Goal: Task Accomplishment & Management: Use online tool/utility

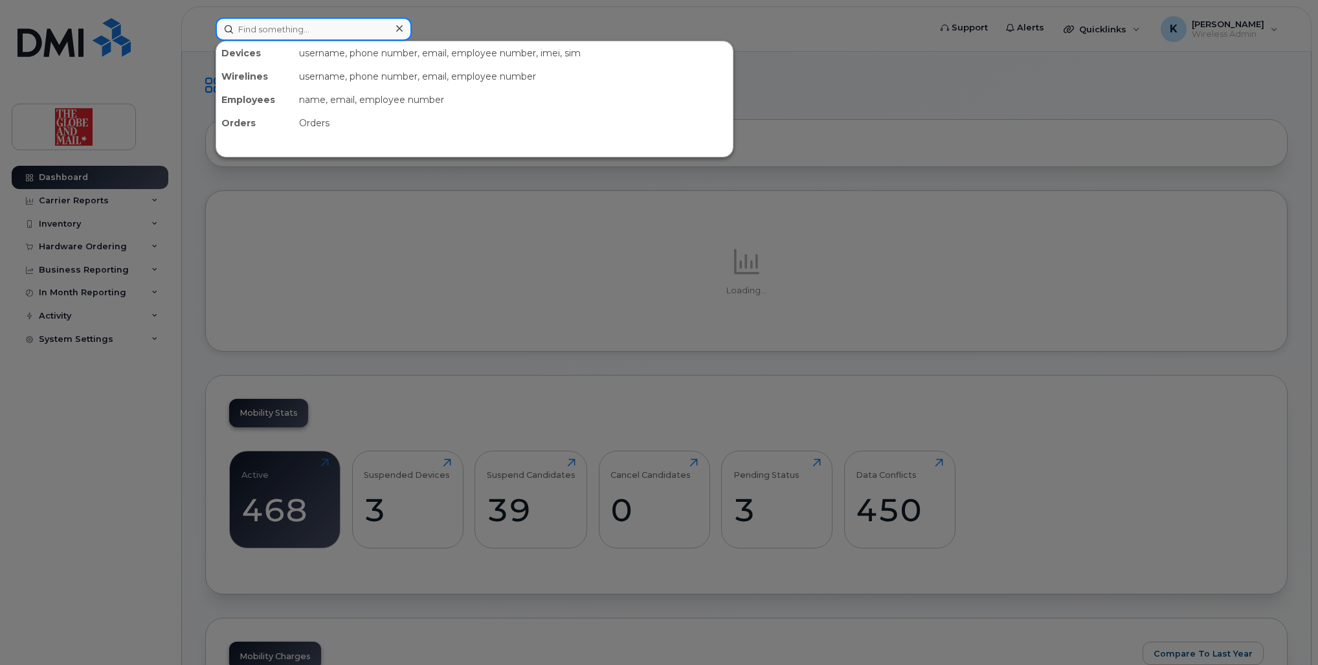
click at [337, 33] on input at bounding box center [314, 28] width 196 height 23
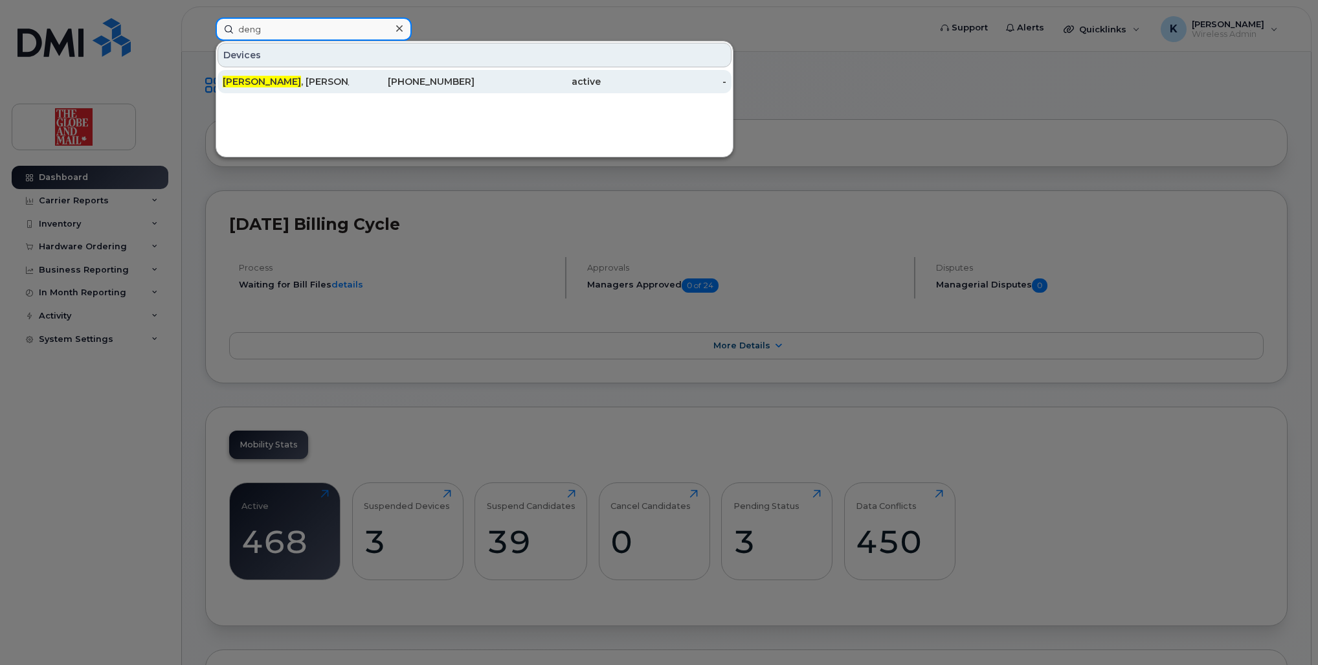
type input "deng"
click at [293, 84] on div "Deng , Gary" at bounding box center [286, 81] width 126 height 13
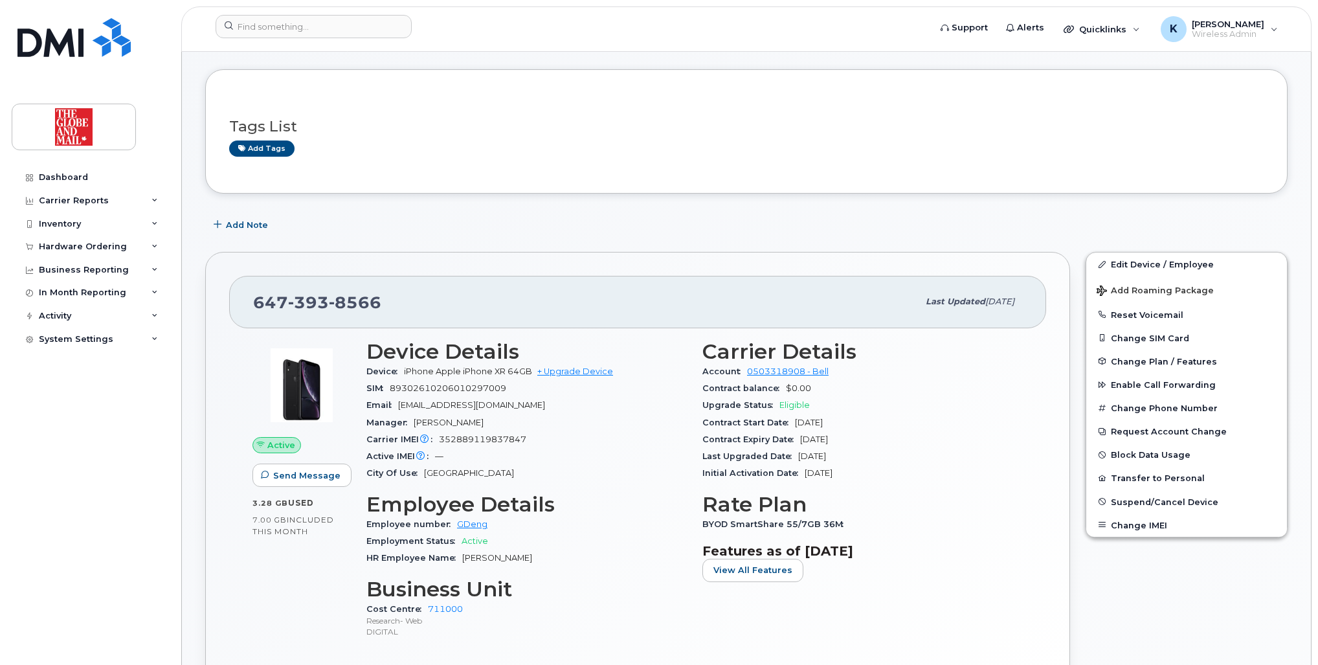
scroll to position [104, 0]
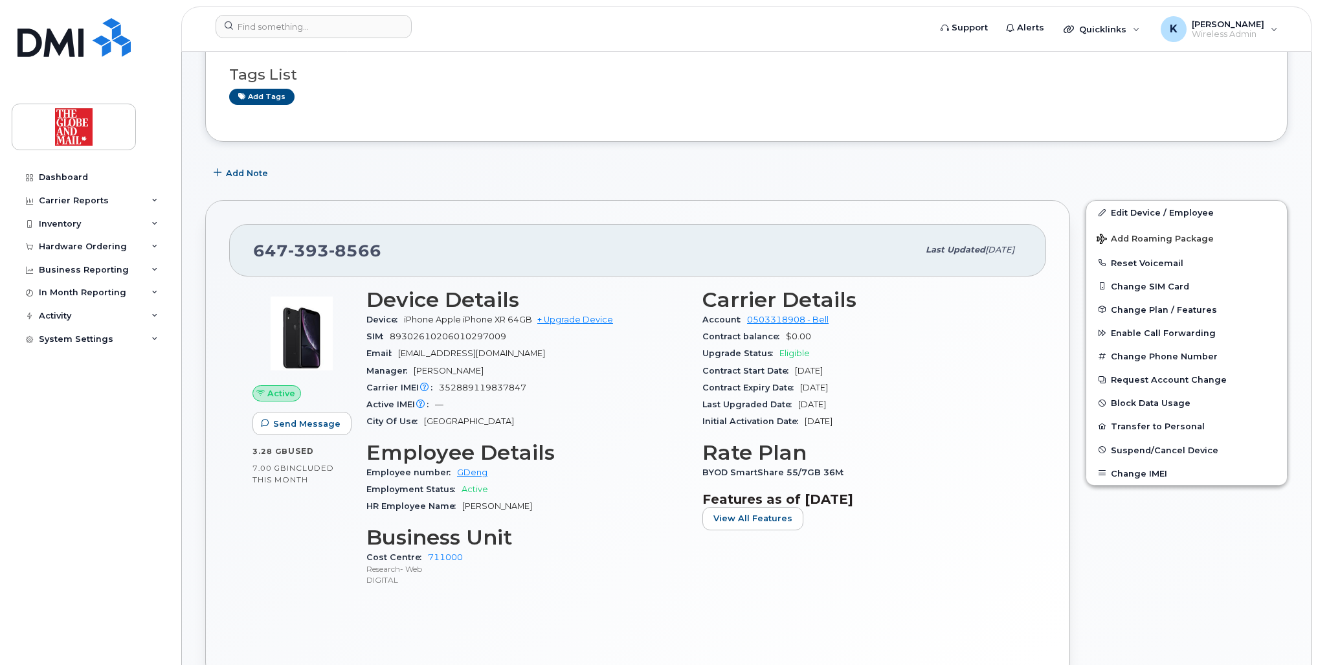
drag, startPoint x: 857, startPoint y: 402, endPoint x: 796, endPoint y: 405, distance: 61.6
click at [796, 405] on div "Last Upgraded Date [DATE]" at bounding box center [862, 404] width 320 height 17
click at [568, 316] on link "+ Upgrade Device" at bounding box center [575, 320] width 76 height 10
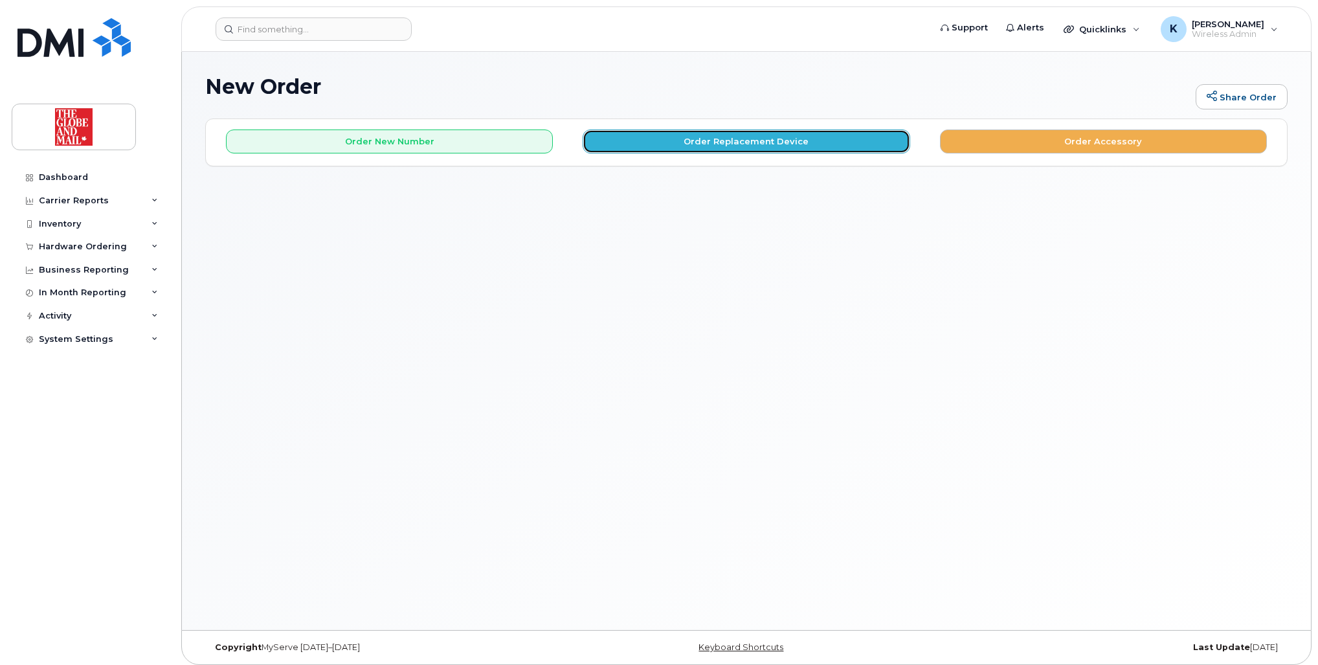
click at [753, 139] on button "Order Replacement Device" at bounding box center [746, 141] width 327 height 24
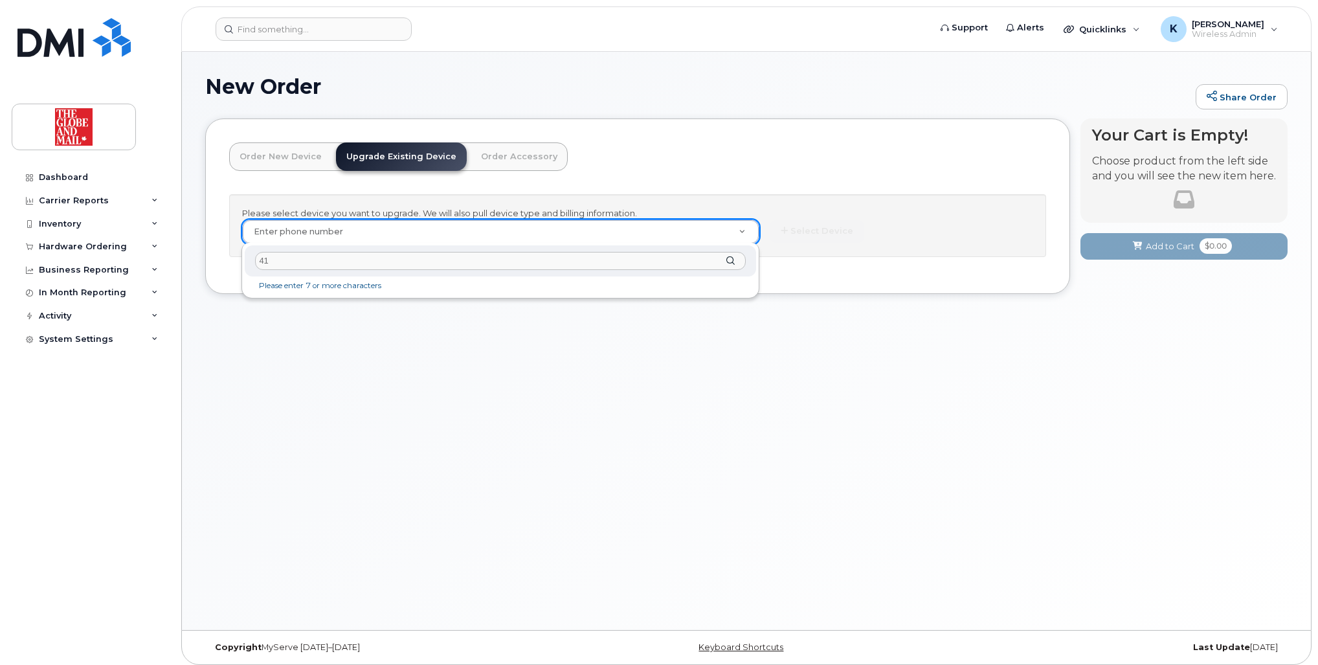
type input "4"
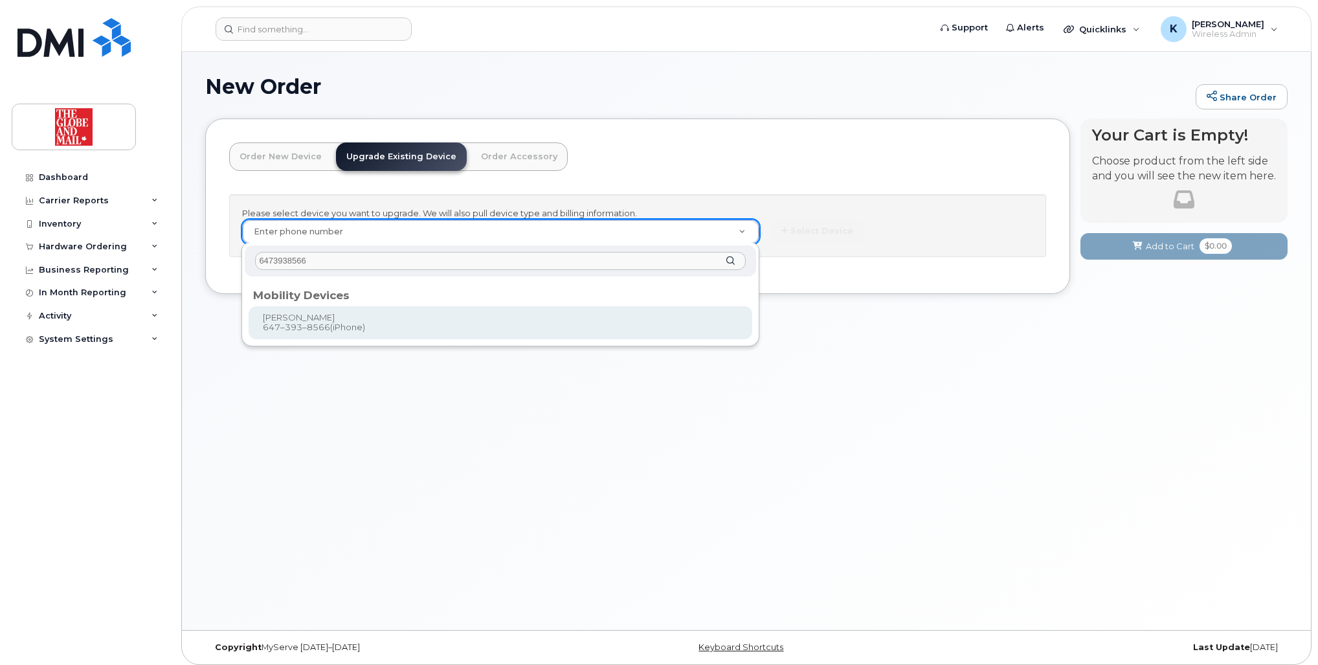
type input "6473938566"
type input "244097"
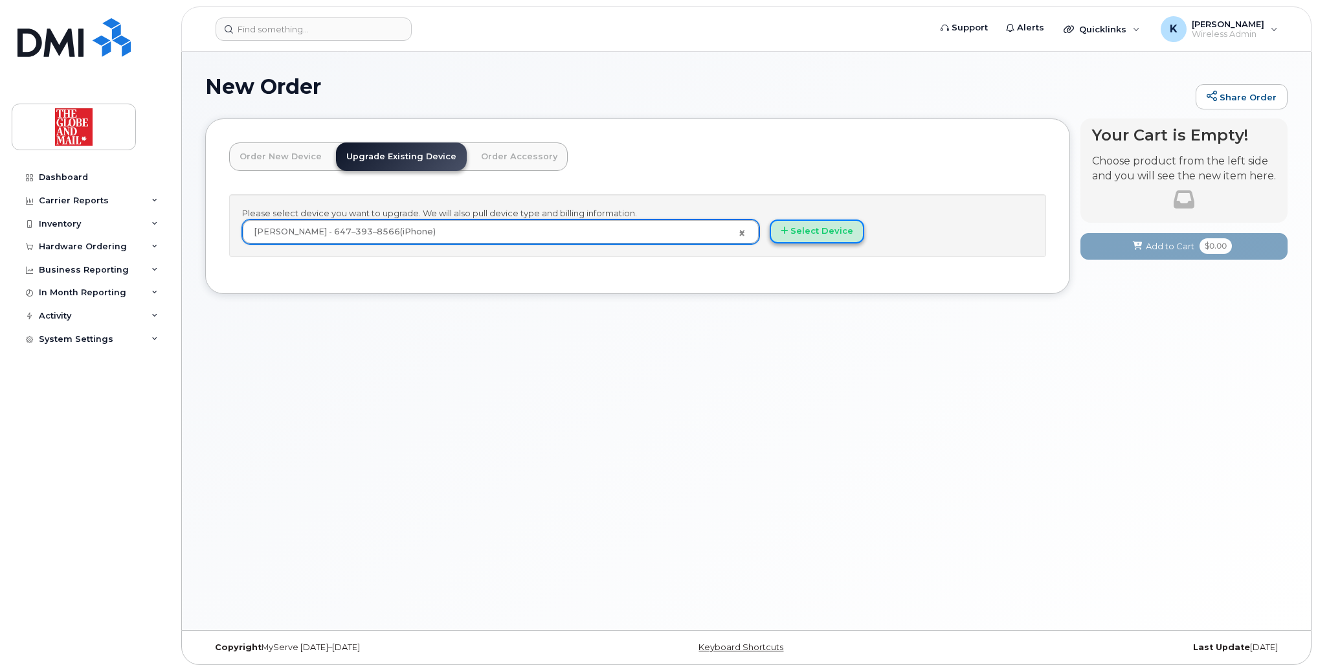
click at [808, 228] on button "Select Device" at bounding box center [817, 231] width 95 height 24
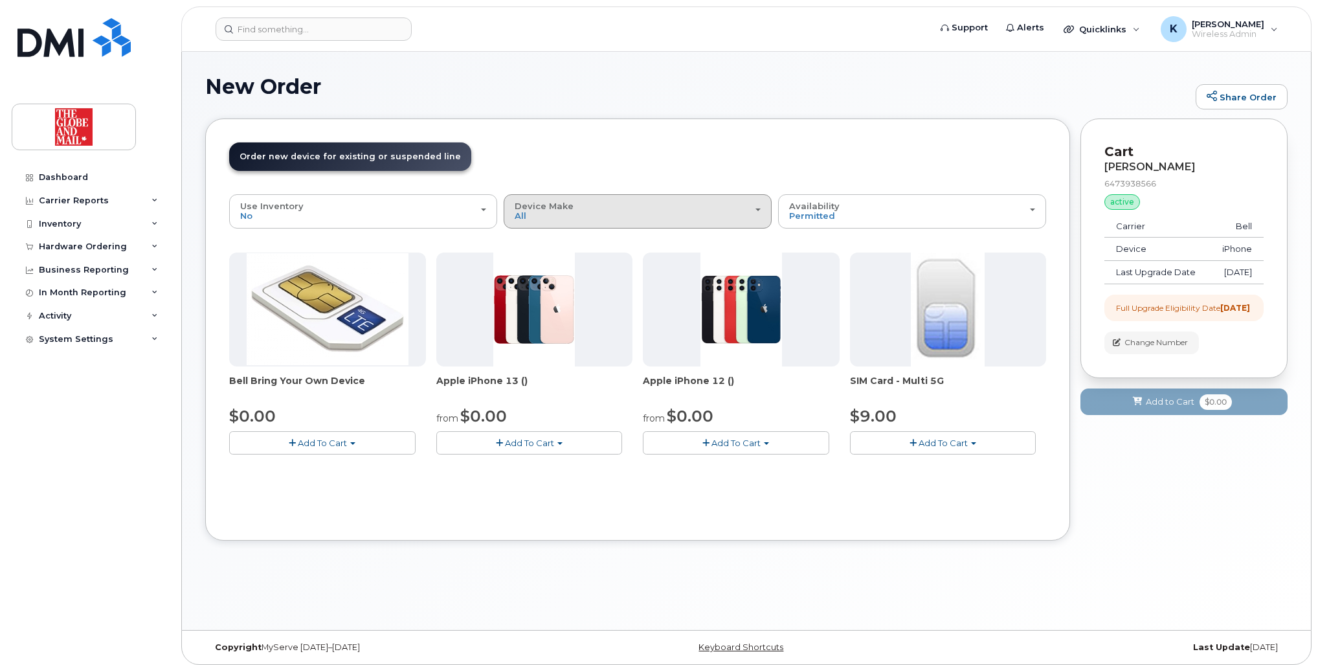
click at [651, 207] on div "Device Make All Cell Phone iPhone" at bounding box center [638, 211] width 246 height 20
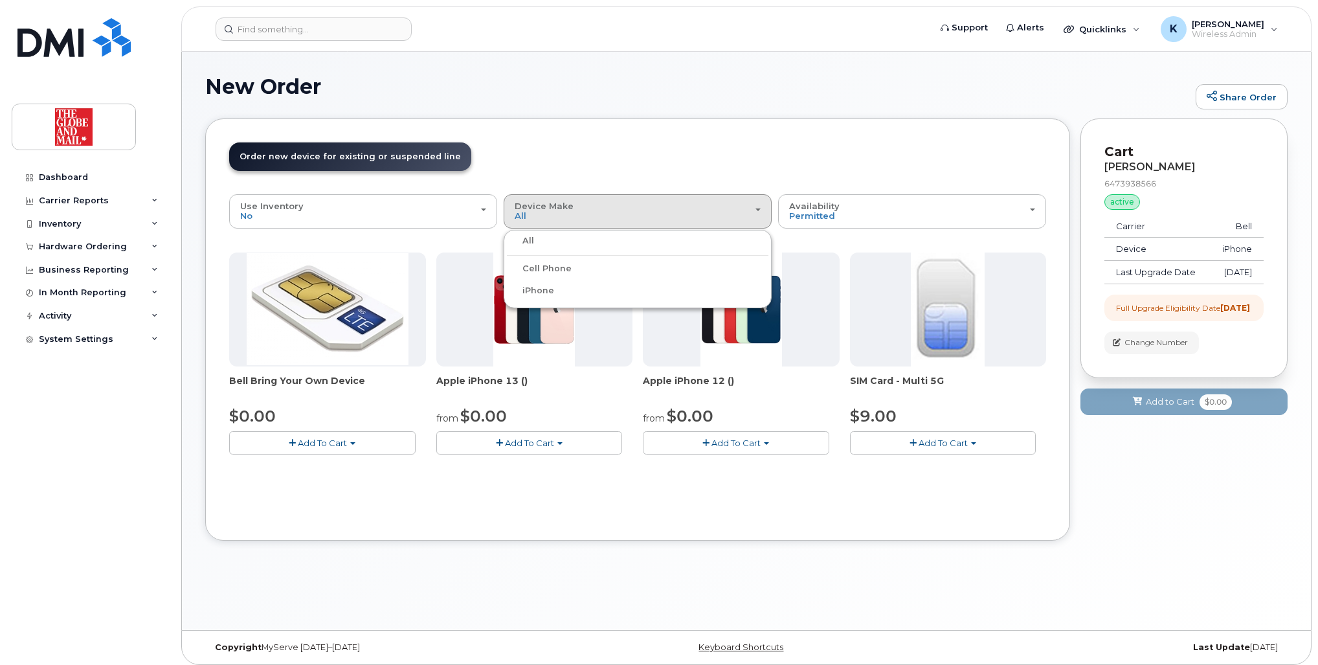
click at [539, 287] on label "iPhone" at bounding box center [530, 291] width 47 height 16
click at [0, 0] on input "iPhone" at bounding box center [0, 0] width 0 height 0
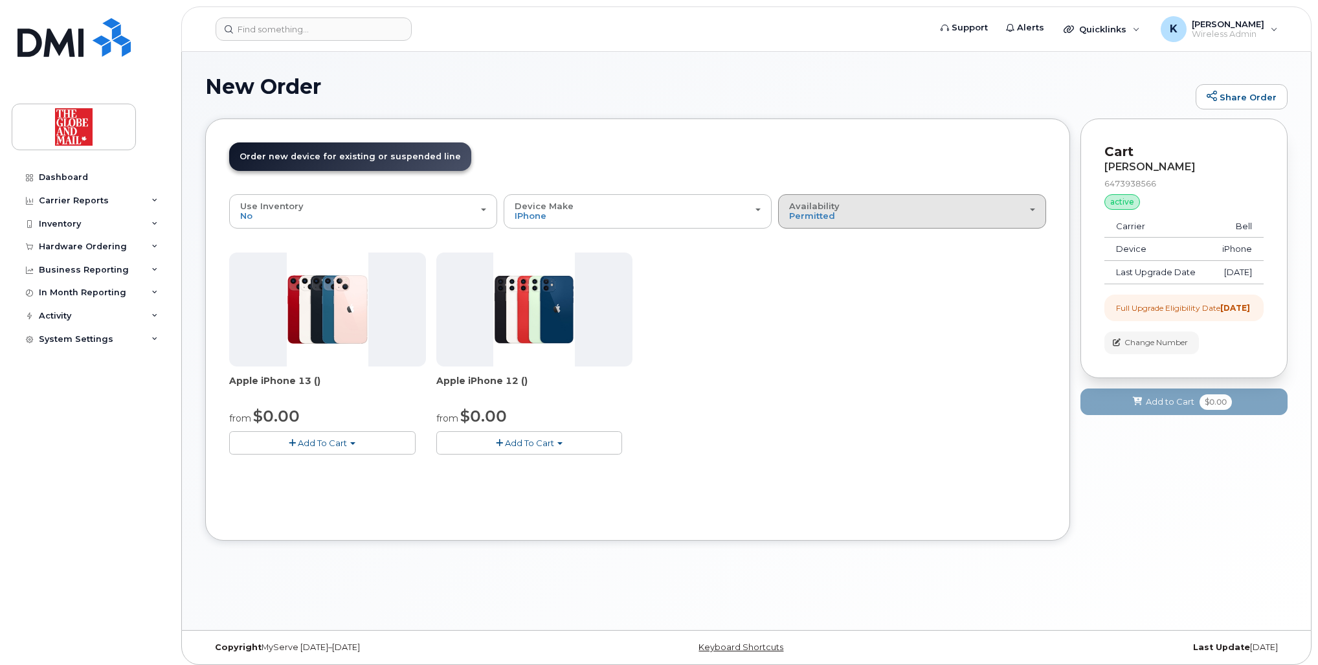
click at [936, 210] on div "Availability Permitted All" at bounding box center [912, 211] width 246 height 20
click at [806, 262] on label "All" at bounding box center [794, 263] width 27 height 16
click at [0, 0] on input "All" at bounding box center [0, 0] width 0 height 0
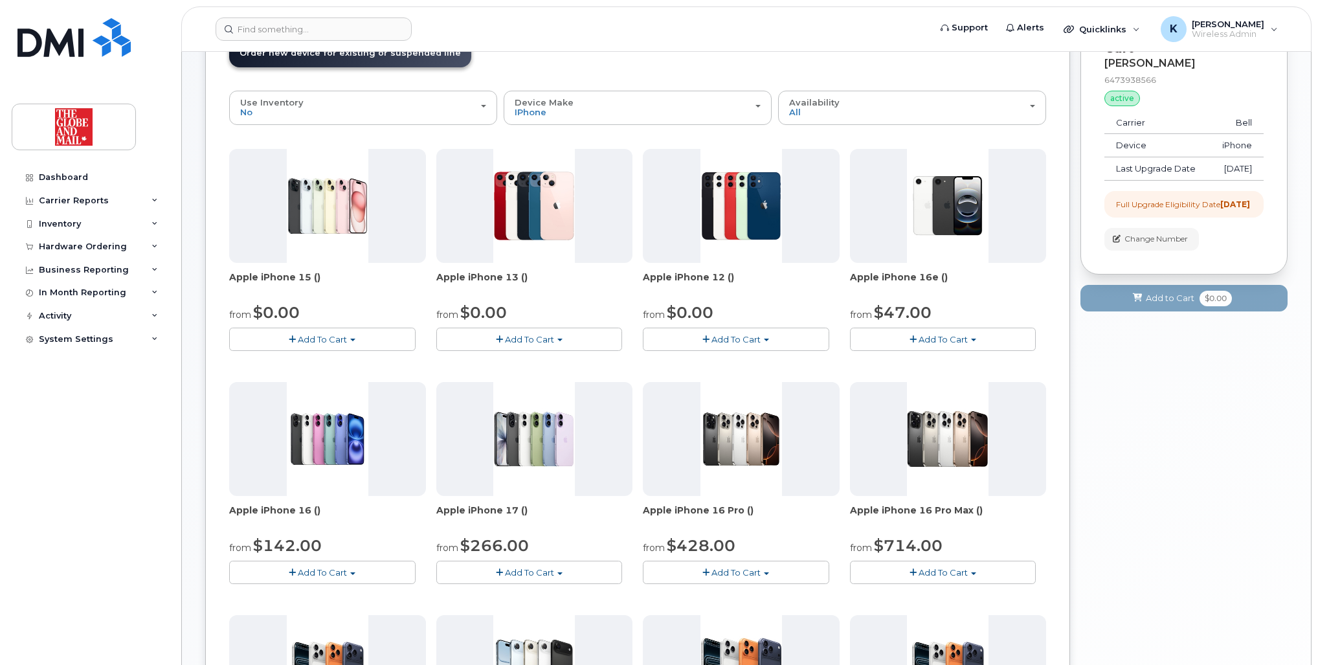
scroll to position [52, 0]
